Goal: Book appointment/travel/reservation

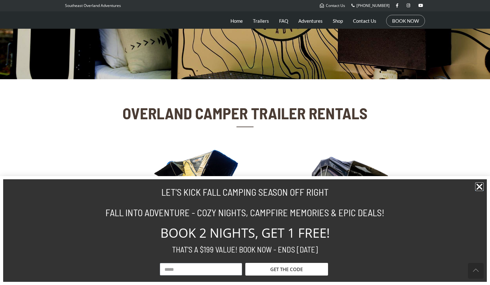
scroll to position [144, 0]
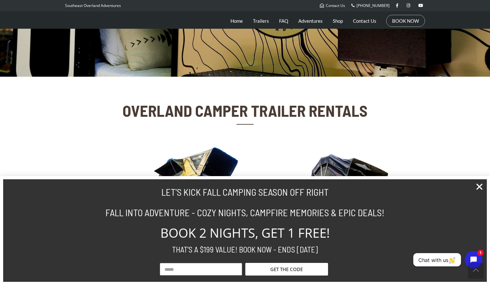
click at [335, 167] on img at bounding box center [333, 204] width 170 height 116
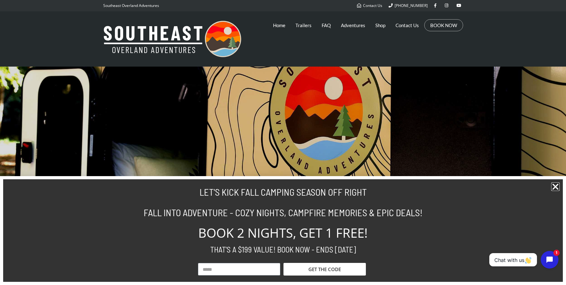
click at [490, 188] on icon "Close" at bounding box center [555, 186] width 9 height 9
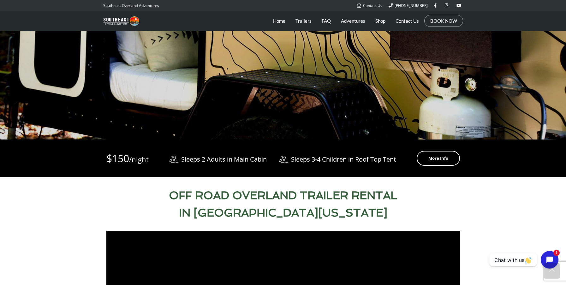
scroll to position [148, 0]
click at [434, 159] on link "More Info" at bounding box center [438, 158] width 43 height 15
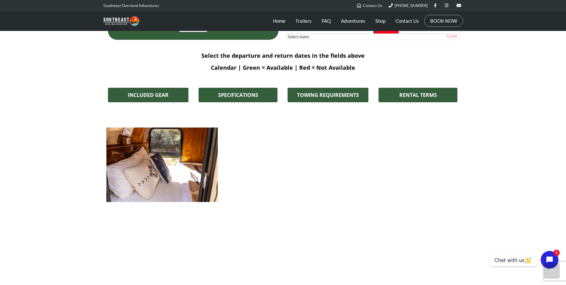
scroll to position [661, 0]
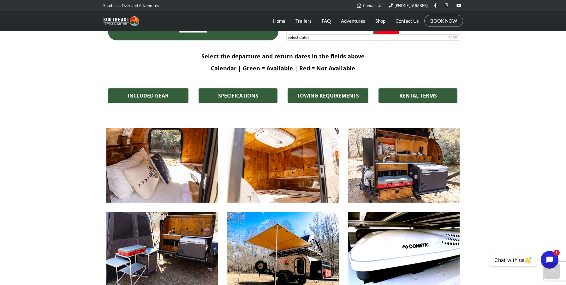
click at [178, 151] on img at bounding box center [161, 165] width 111 height 74
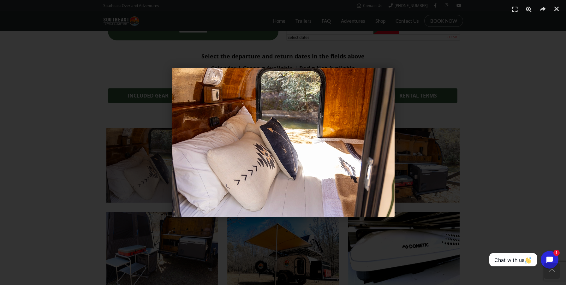
click at [365, 177] on img "1 / 1" at bounding box center [283, 142] width 223 height 149
click at [389, 149] on img "1 / 1" at bounding box center [283, 142] width 223 height 149
click at [460, 152] on div "1 / 1" at bounding box center [283, 142] width 522 height 241
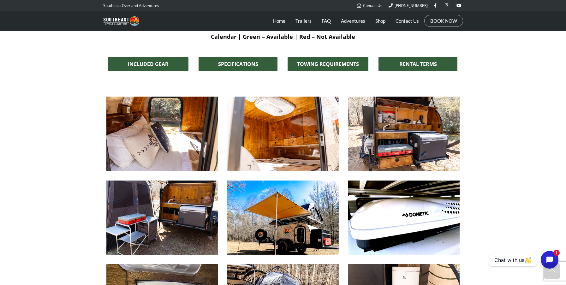
scroll to position [693, 0]
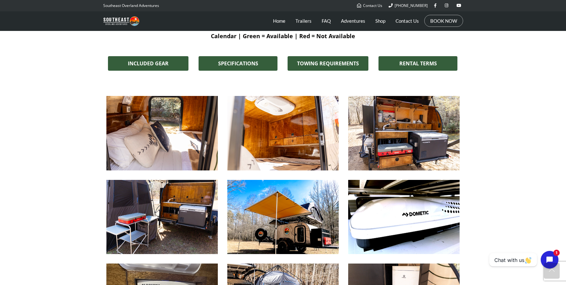
click at [424, 149] on img at bounding box center [403, 133] width 111 height 74
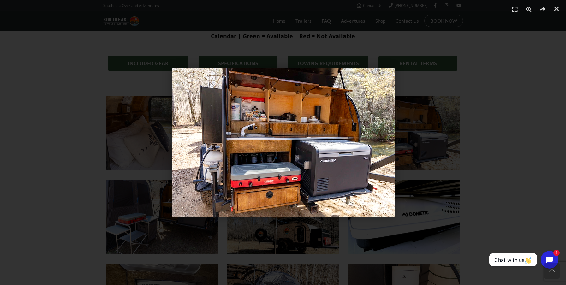
click at [478, 155] on div "1 / 1" at bounding box center [283, 142] width 522 height 241
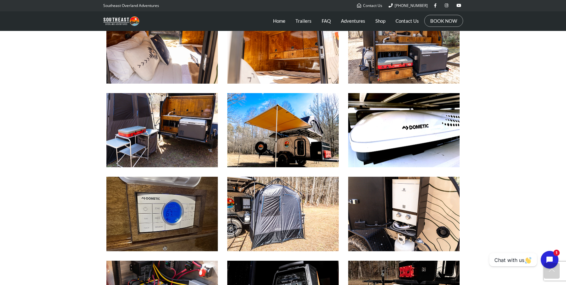
scroll to position [784, 0]
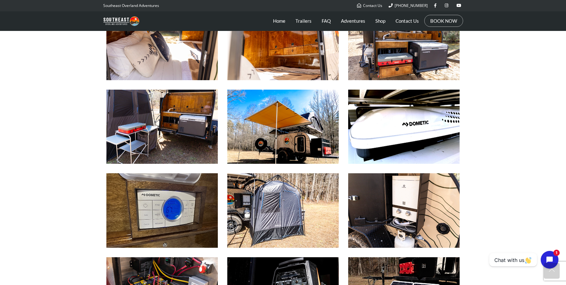
click at [197, 132] on img at bounding box center [161, 127] width 111 height 74
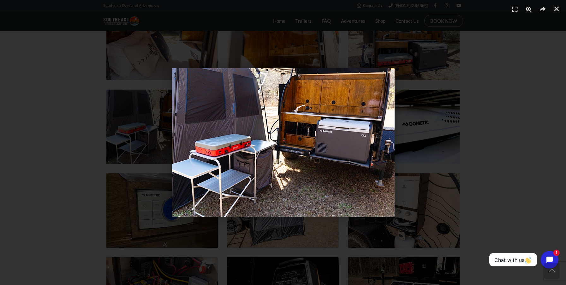
click at [476, 163] on div "1 / 1" at bounding box center [283, 142] width 522 height 241
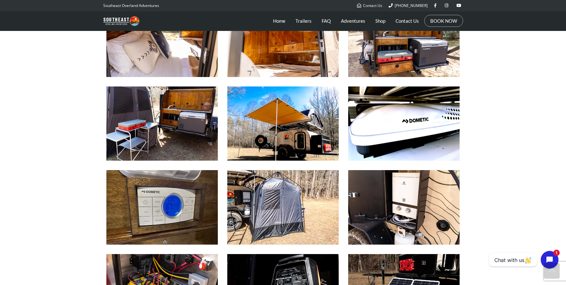
scroll to position [787, 0]
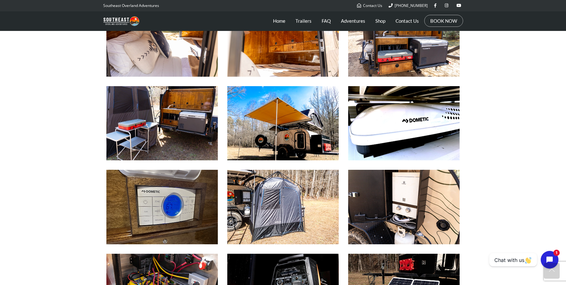
click at [419, 125] on img at bounding box center [403, 123] width 111 height 74
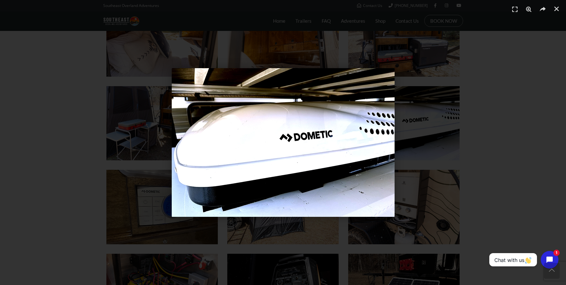
click at [480, 133] on div "1 / 1" at bounding box center [283, 142] width 522 height 241
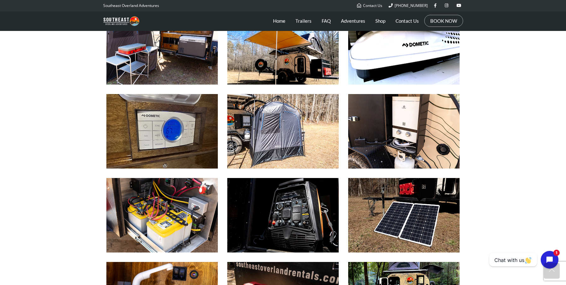
scroll to position [864, 0]
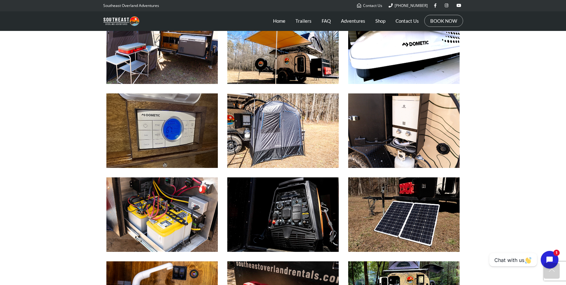
click at [269, 113] on img at bounding box center [282, 130] width 111 height 74
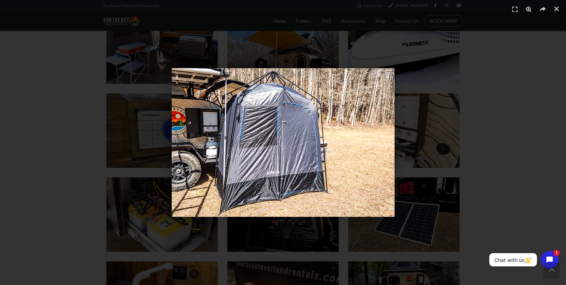
click at [480, 135] on div "1 / 1" at bounding box center [283, 142] width 522 height 241
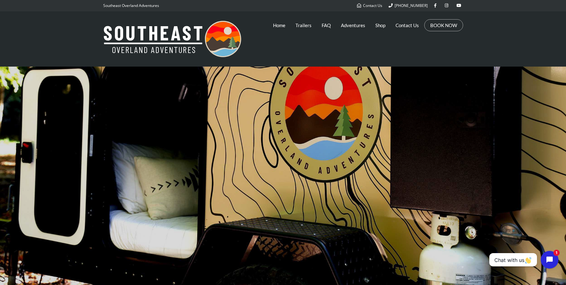
scroll to position [0, 0]
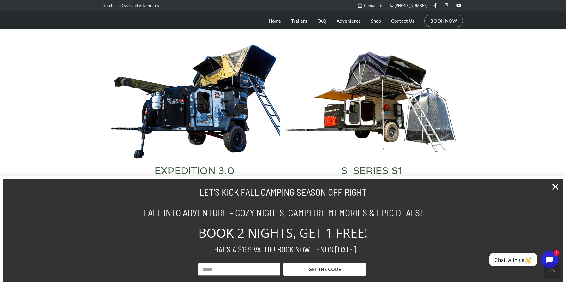
scroll to position [248, 0]
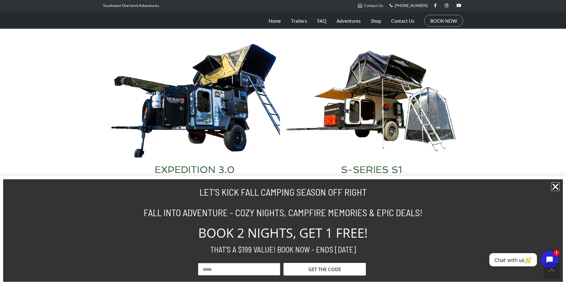
click at [405, 136] on img at bounding box center [371, 101] width 170 height 116
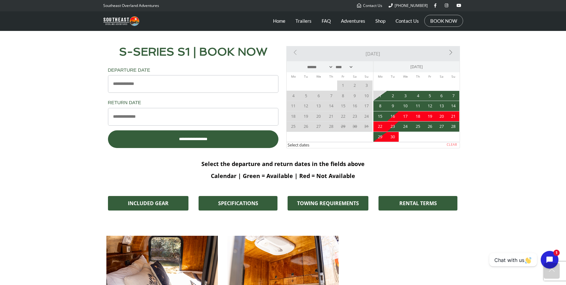
scroll to position [549, 0]
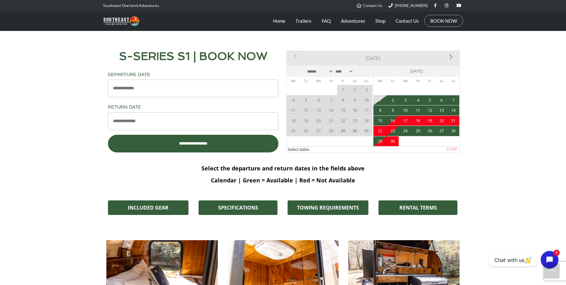
click at [449, 56] on link "Next>" at bounding box center [432, 57] width 52 height 13
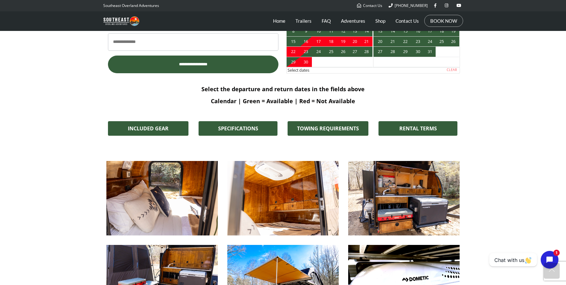
scroll to position [630, 0]
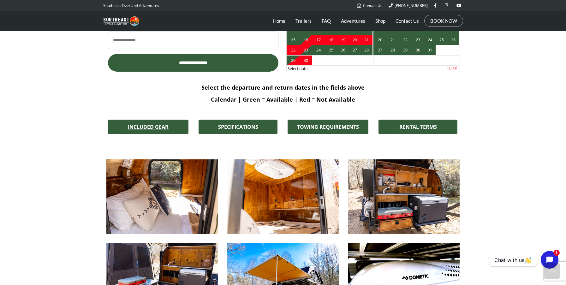
click at [134, 127] on span "INCLUDED GEAR" at bounding box center [148, 126] width 41 height 5
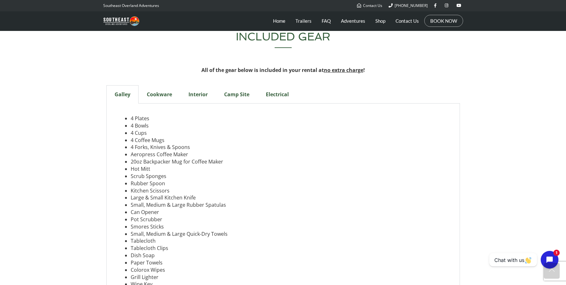
scroll to position [1776, 0]
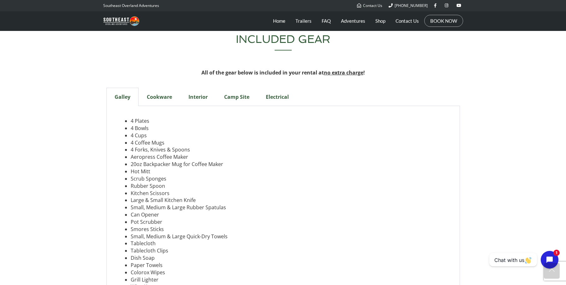
click at [162, 90] on div "Cookware" at bounding box center [160, 97] width 42 height 18
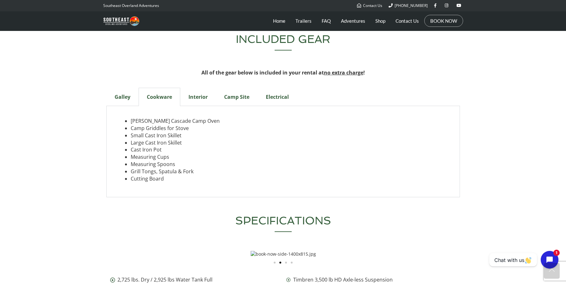
click at [197, 91] on div "Interior" at bounding box center [198, 97] width 36 height 18
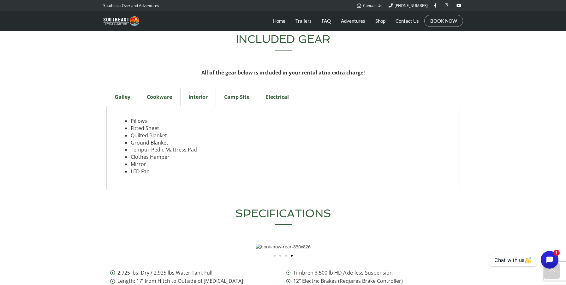
click at [238, 91] on div "Camp Site" at bounding box center [237, 97] width 42 height 18
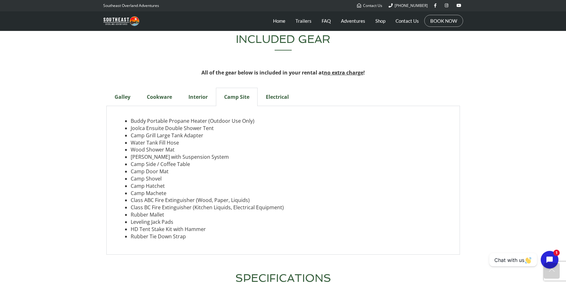
click at [276, 90] on div "Electrical" at bounding box center [277, 97] width 39 height 18
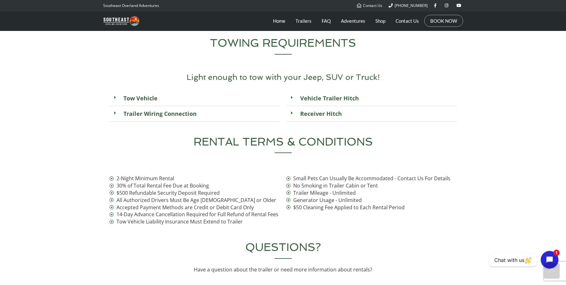
scroll to position [2026, 0]
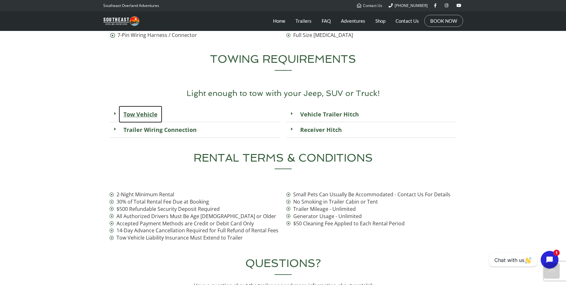
click at [136, 109] on link "Tow Vehicle" at bounding box center [141, 114] width 44 height 17
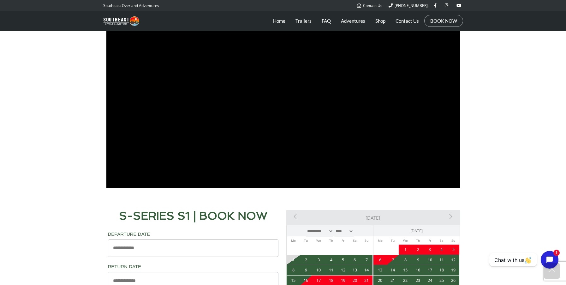
scroll to position [391, 0]
